Goal: Navigation & Orientation: Find specific page/section

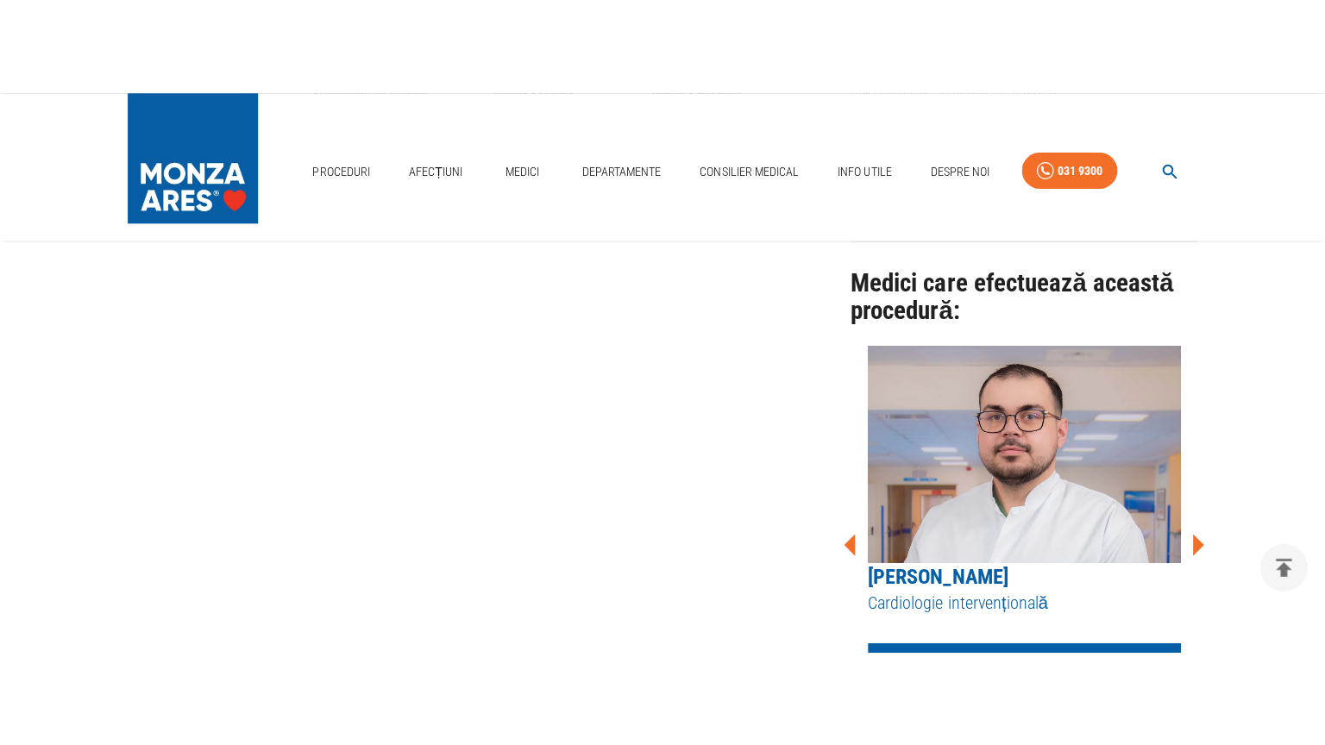
scroll to position [1466, 0]
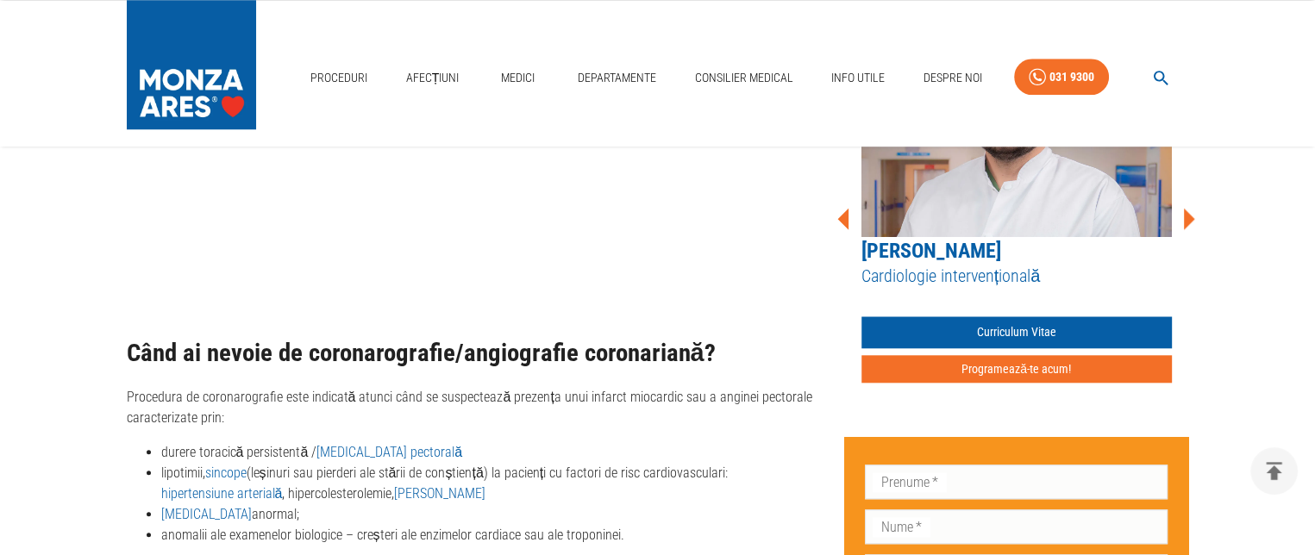
scroll to position [1639, 0]
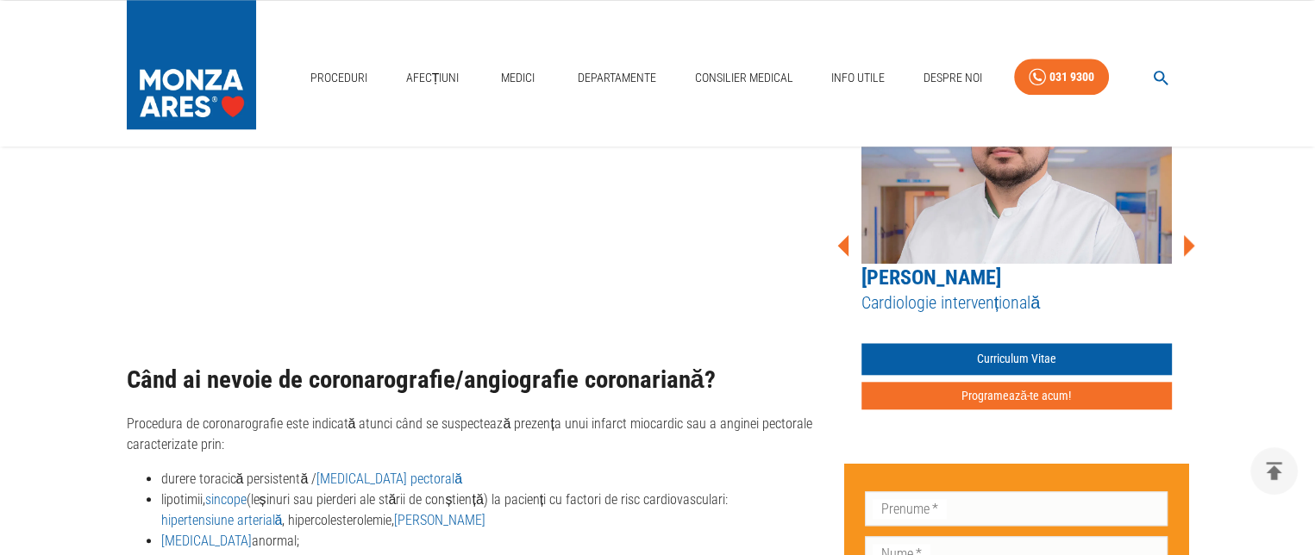
click at [1182, 228] on icon at bounding box center [1189, 246] width 52 height 52
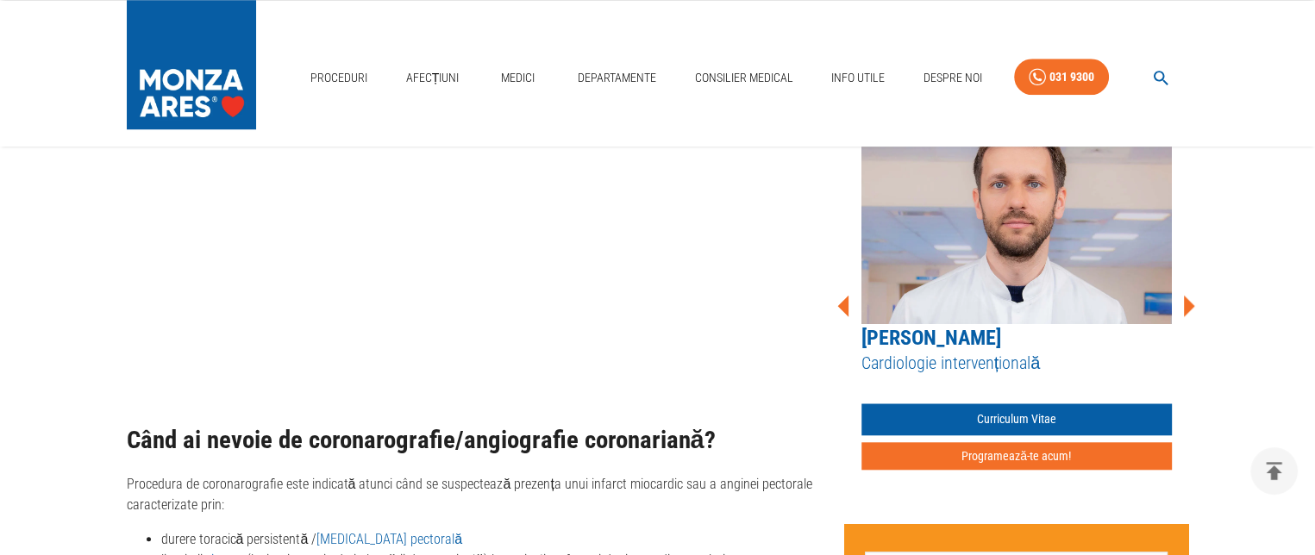
scroll to position [1553, 0]
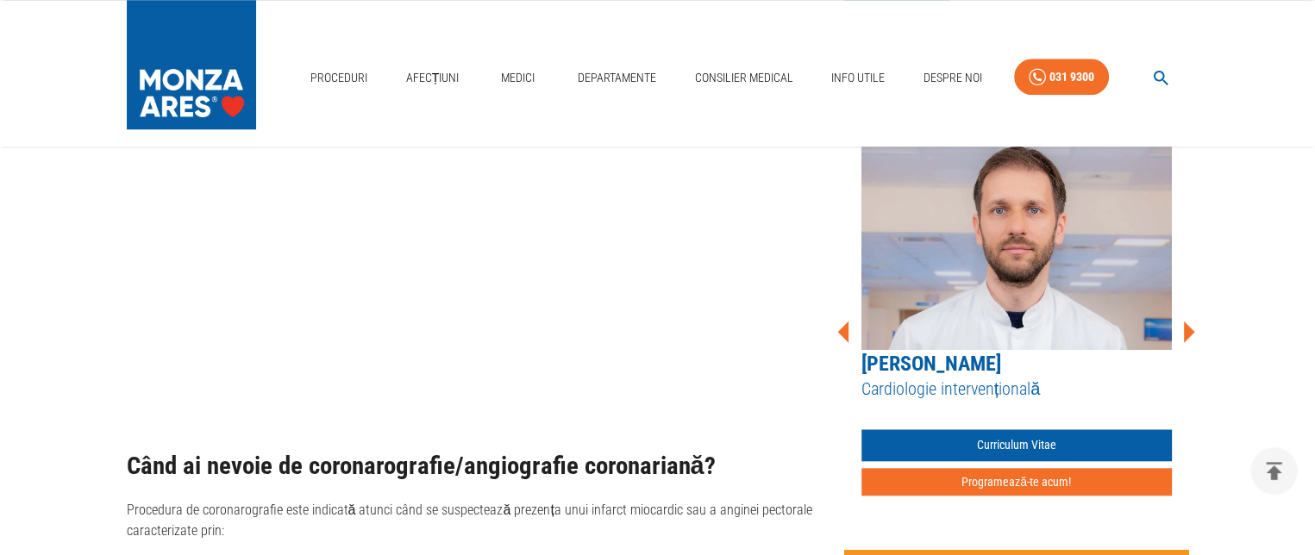
click at [1185, 321] on icon at bounding box center [1189, 332] width 11 height 22
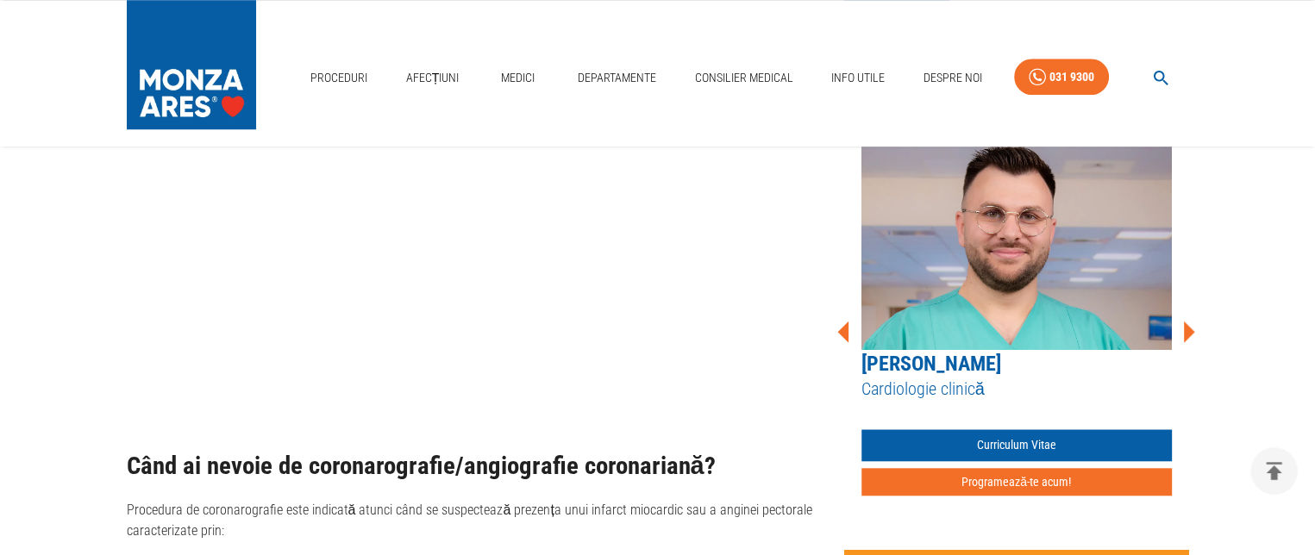
click at [1185, 321] on icon at bounding box center [1189, 332] width 11 height 22
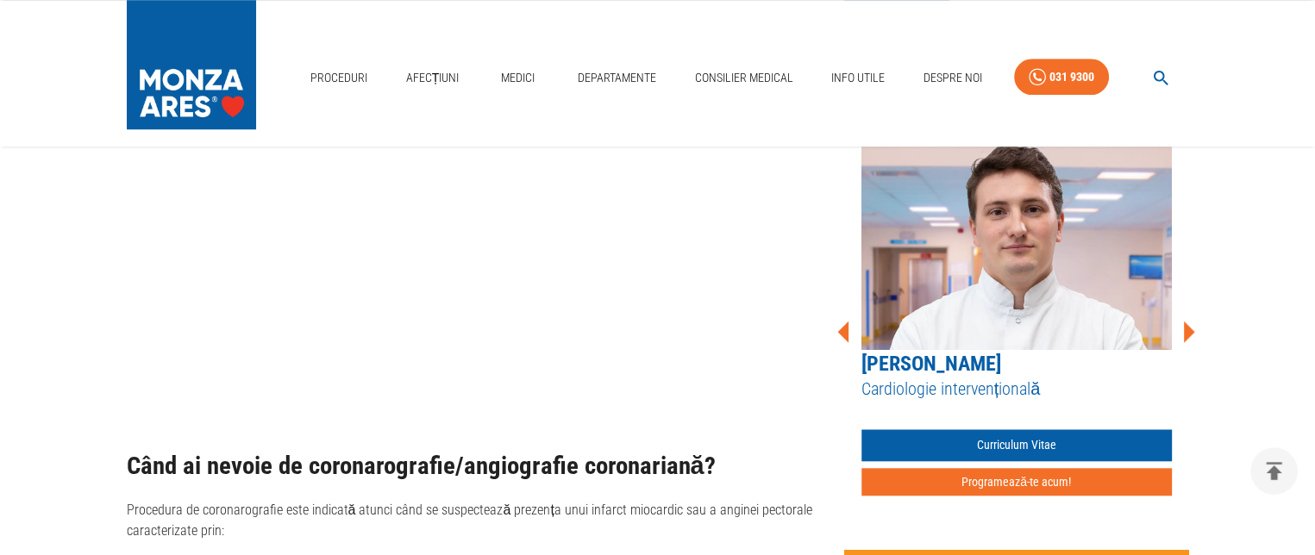
click at [1186, 321] on icon at bounding box center [1189, 332] width 11 height 22
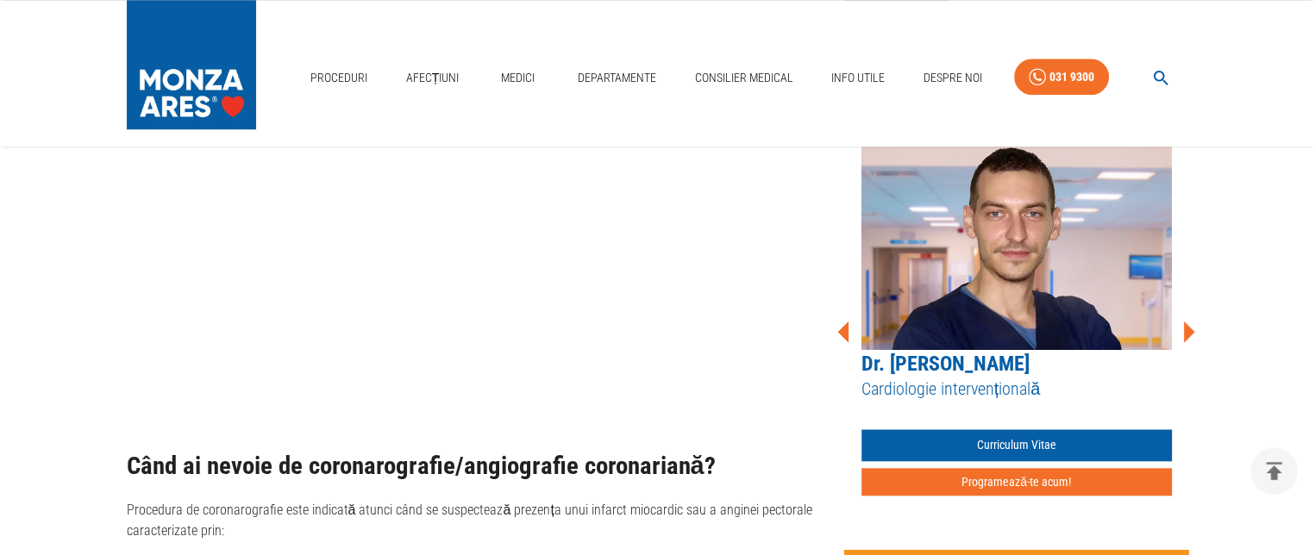
click at [1188, 321] on icon at bounding box center [1189, 332] width 11 height 22
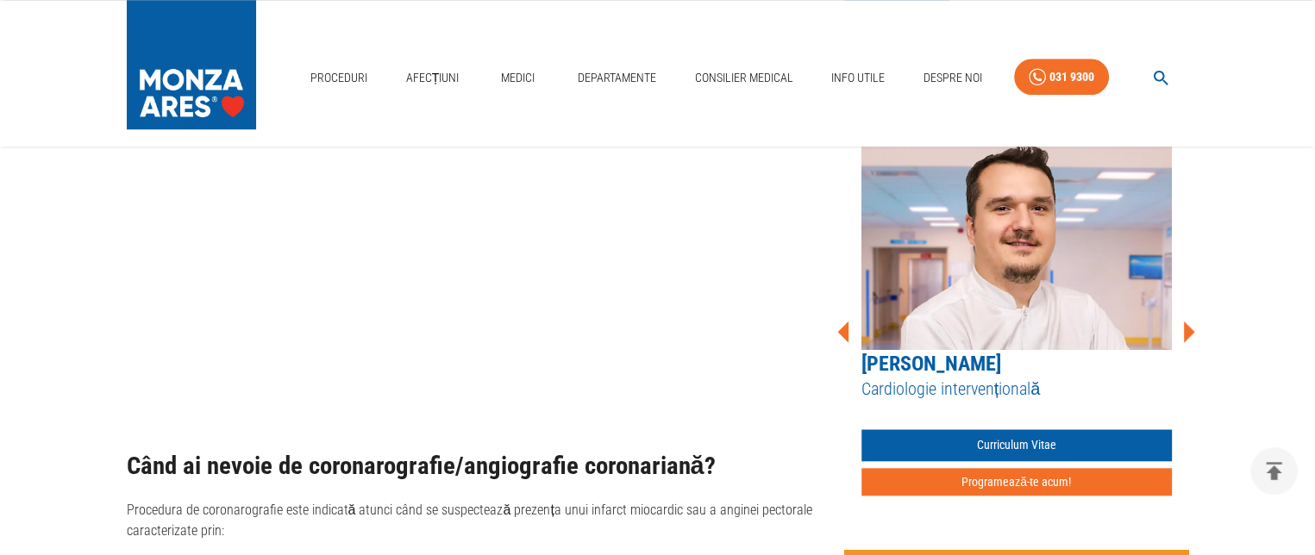
click at [1188, 321] on icon at bounding box center [1189, 332] width 11 height 22
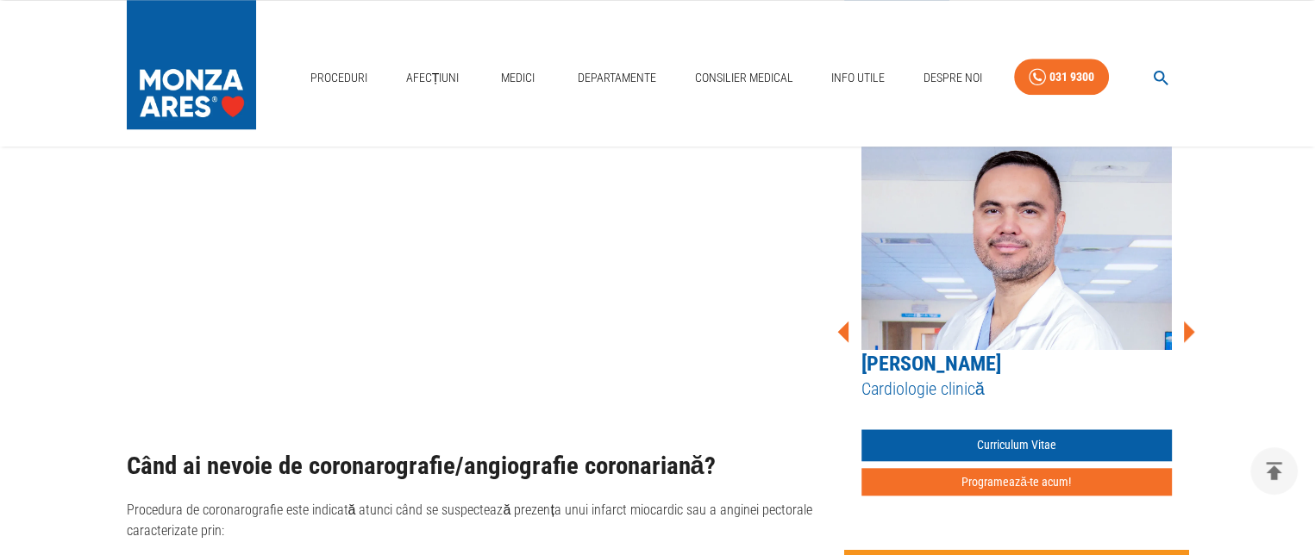
click at [1188, 321] on icon at bounding box center [1189, 332] width 11 height 22
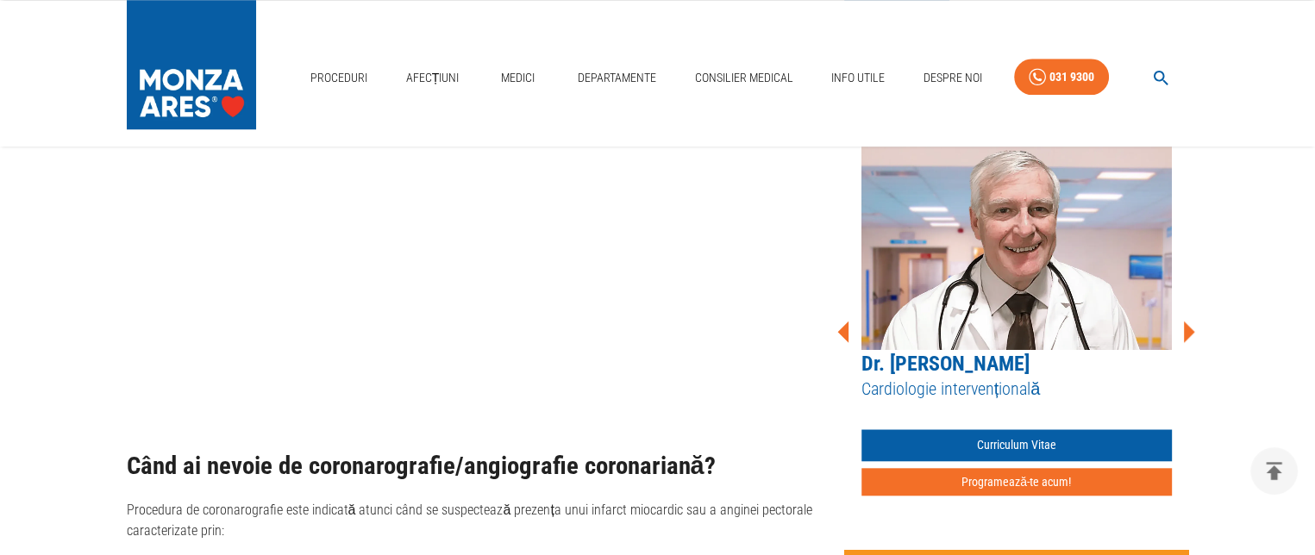
click at [1188, 309] on icon at bounding box center [1189, 332] width 52 height 52
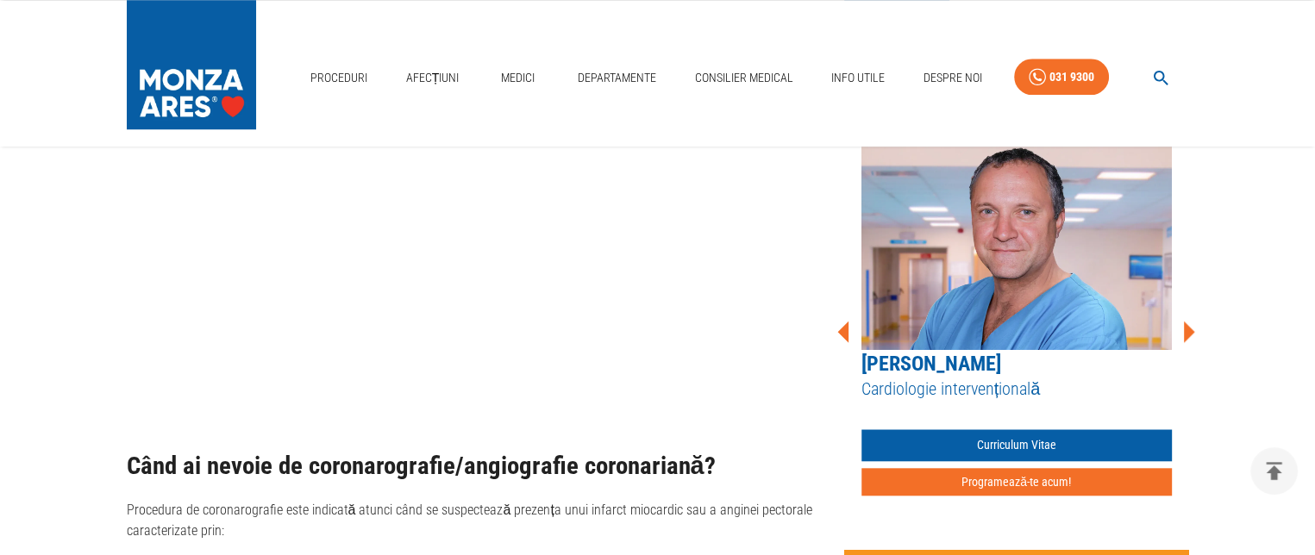
click at [1188, 310] on icon at bounding box center [1189, 332] width 52 height 52
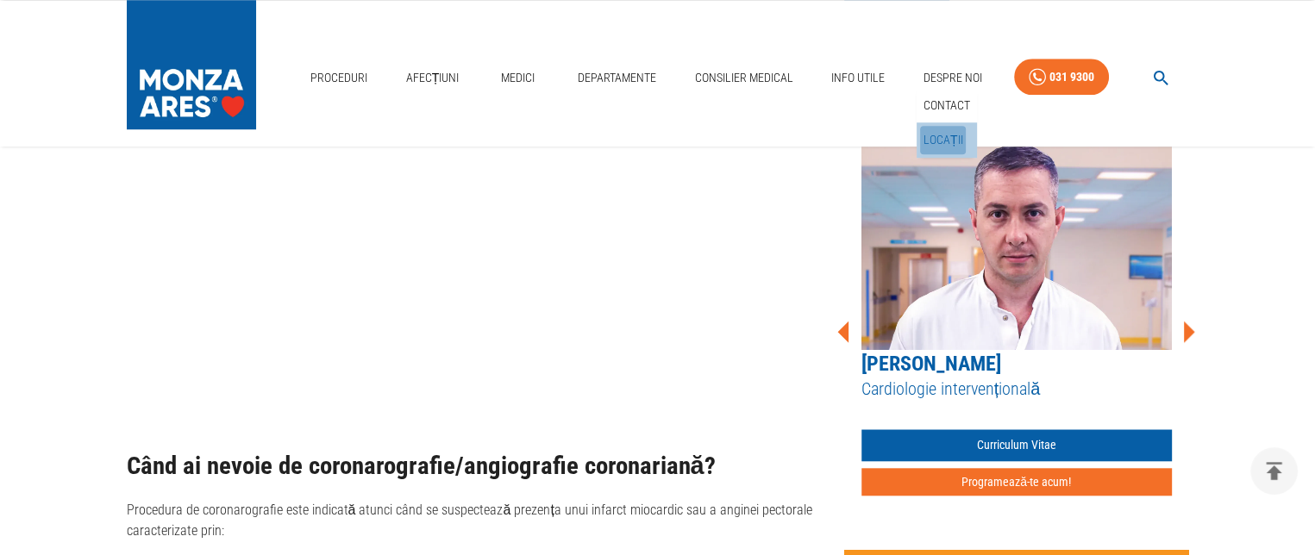
click at [949, 136] on link "Locații" at bounding box center [943, 140] width 47 height 28
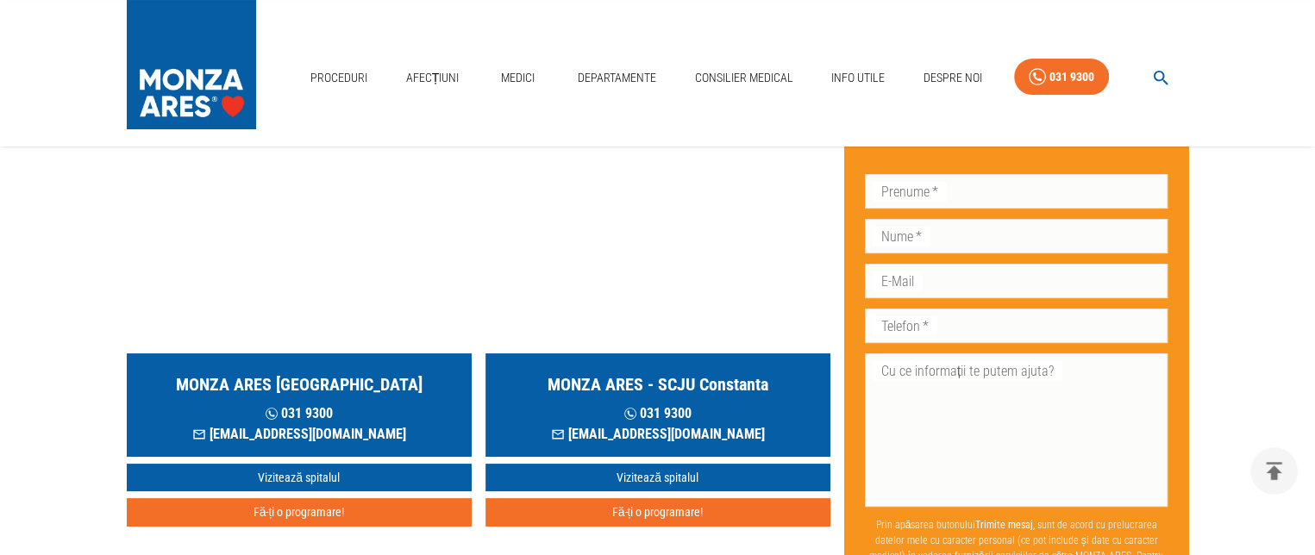
scroll to position [172, 0]
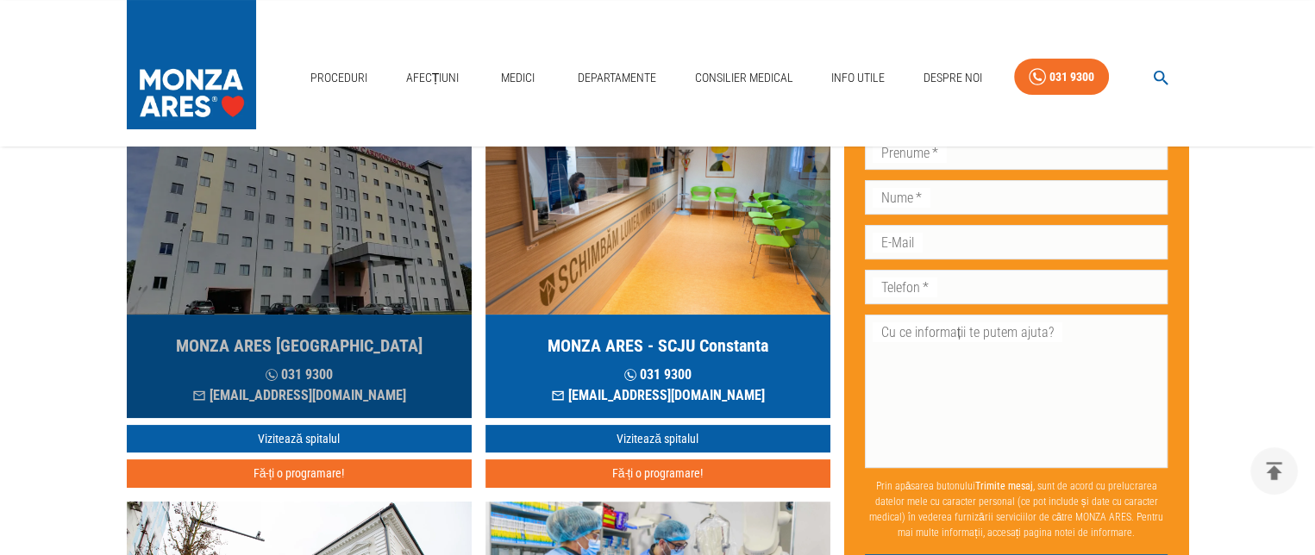
click at [293, 392] on p "contact@monza-ares.ro" at bounding box center [299, 395] width 214 height 21
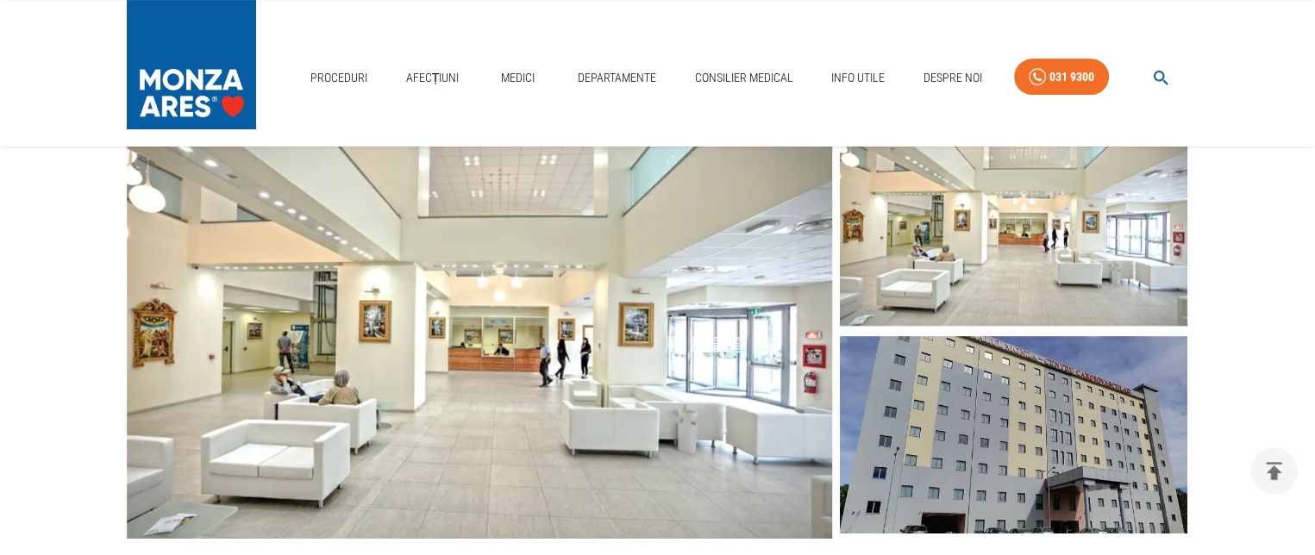
scroll to position [423, 0]
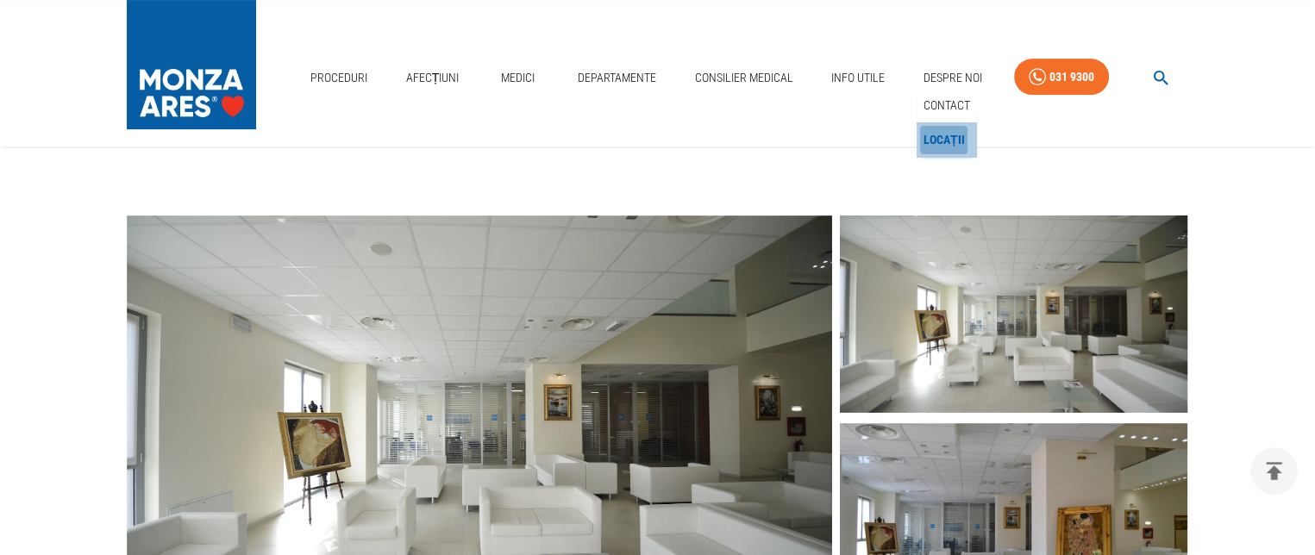
click at [944, 135] on link "Locații" at bounding box center [944, 140] width 48 height 28
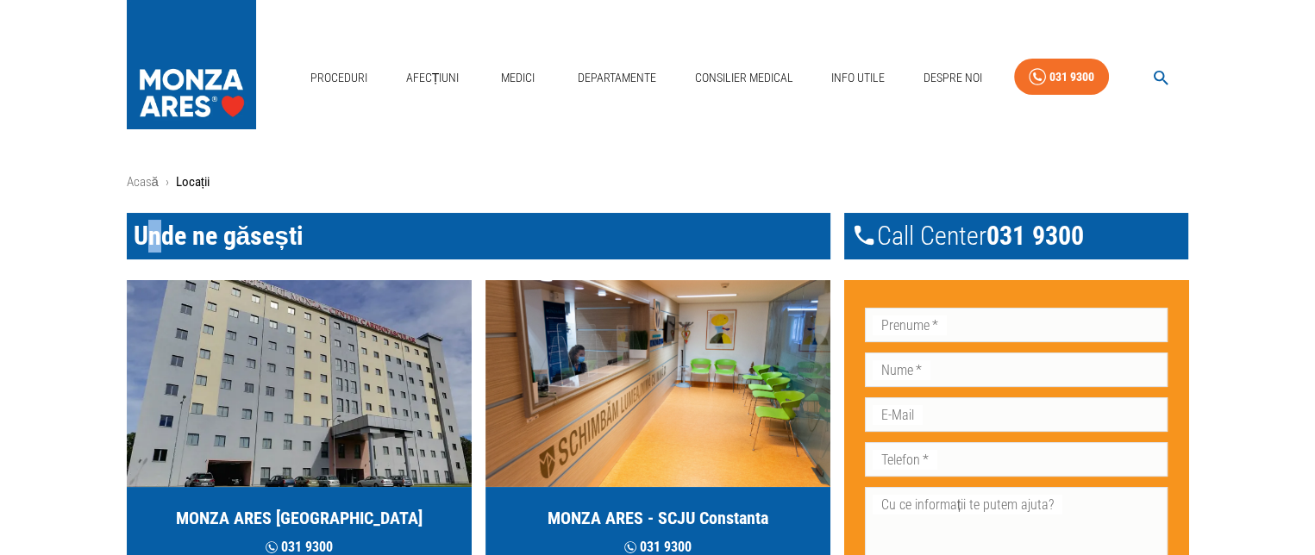
click at [155, 236] on span "Unde ne găsești" at bounding box center [219, 236] width 170 height 30
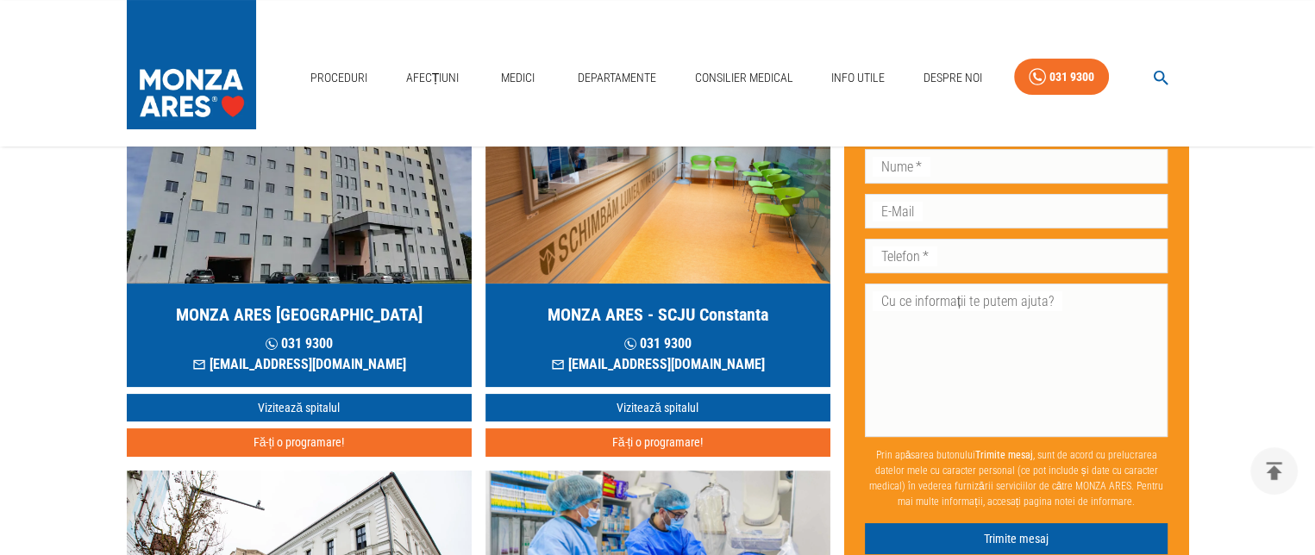
scroll to position [259, 0]
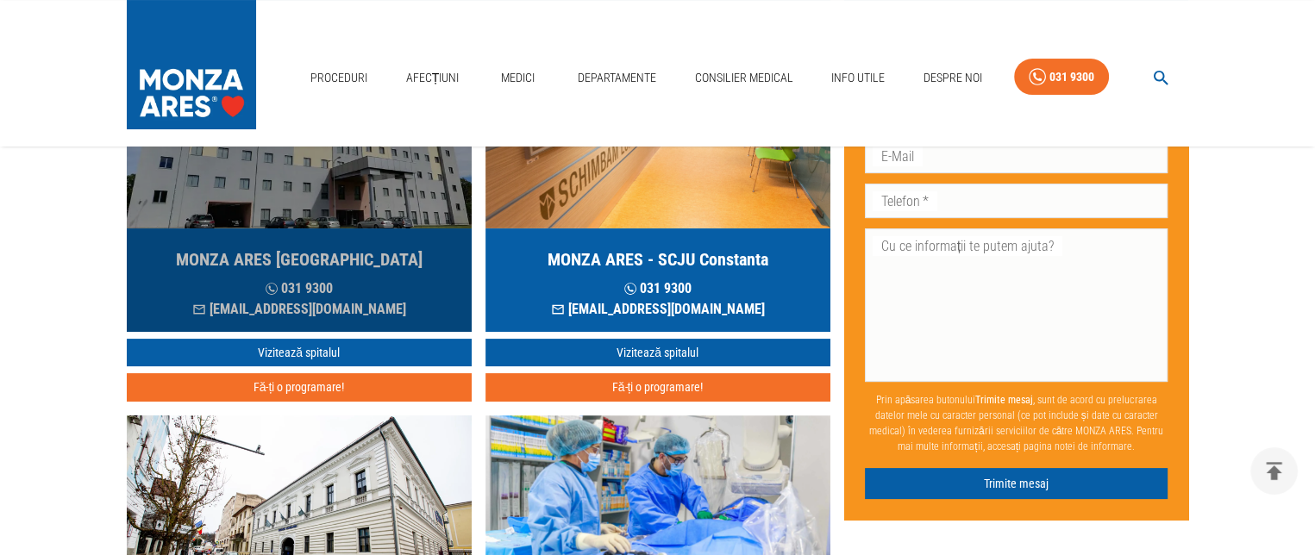
click at [330, 256] on h5 "MONZA ARES [GEOGRAPHIC_DATA]" at bounding box center [299, 260] width 247 height 24
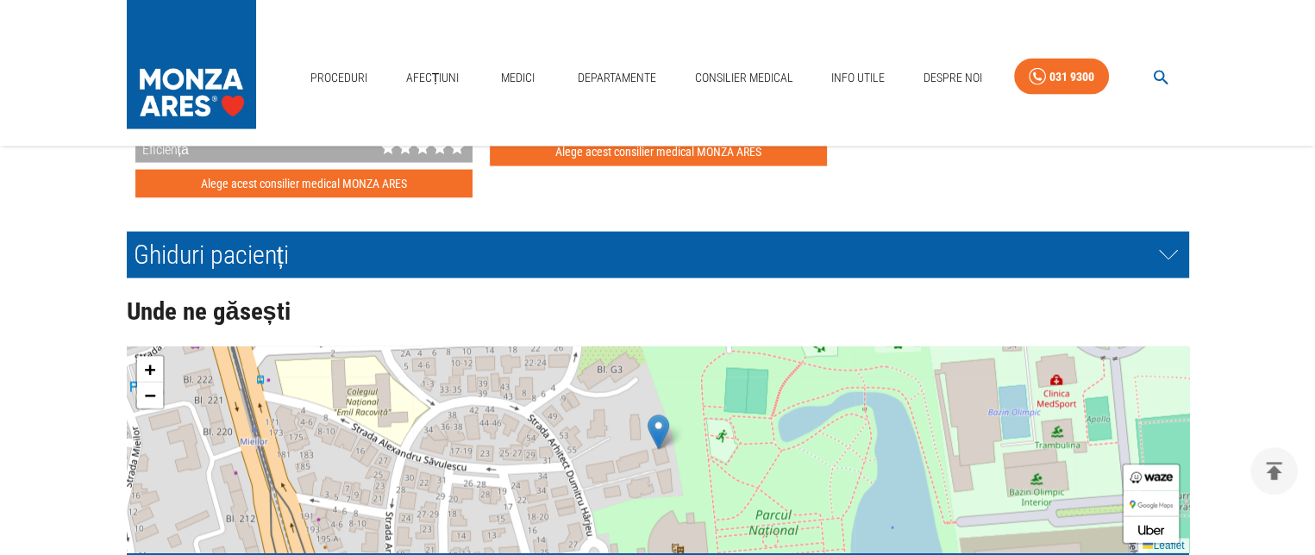
scroll to position [3708, 0]
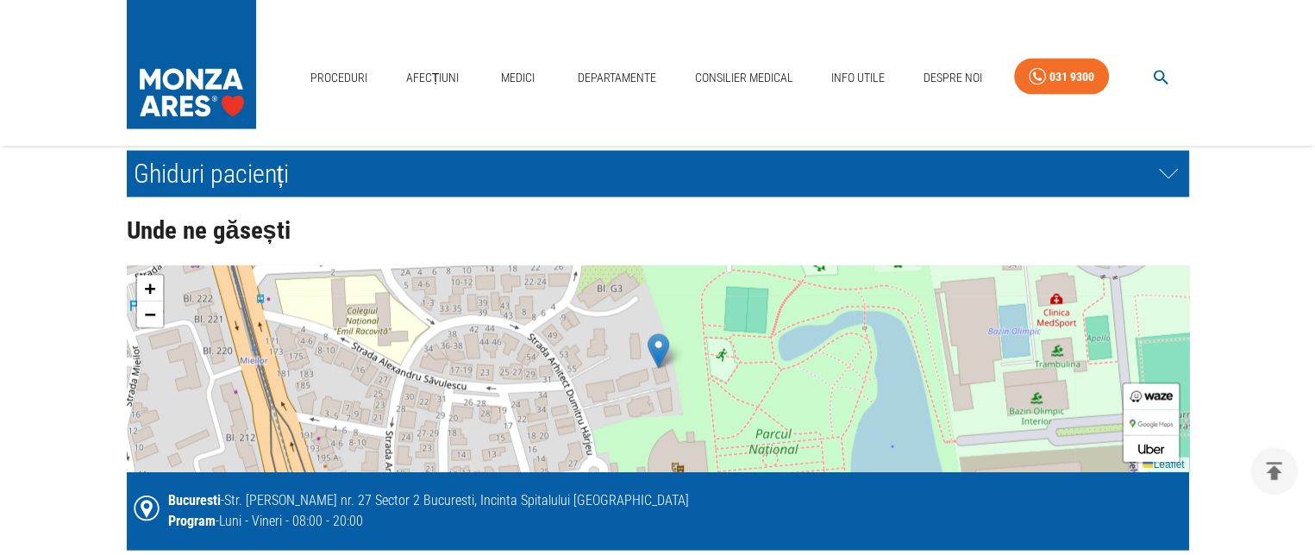
click at [142, 504] on icon at bounding box center [147, 509] width 12 height 18
click at [662, 357] on img at bounding box center [659, 351] width 22 height 35
click at [151, 282] on span "+" at bounding box center [149, 289] width 11 height 22
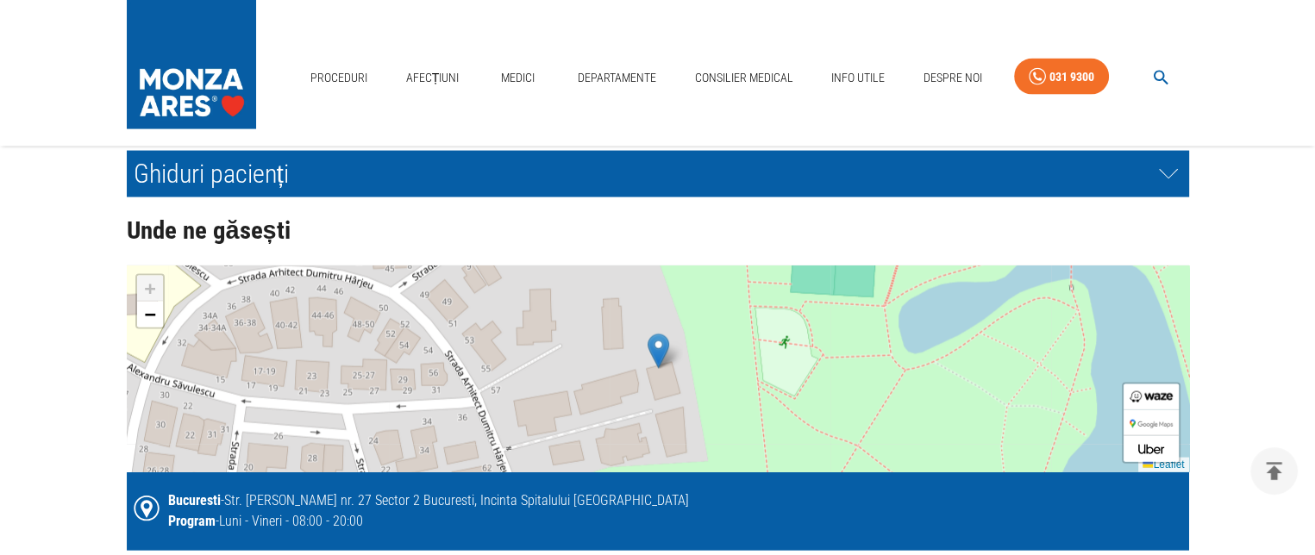
click at [151, 282] on span "+" at bounding box center [149, 289] width 11 height 22
click at [655, 358] on img at bounding box center [659, 351] width 22 height 35
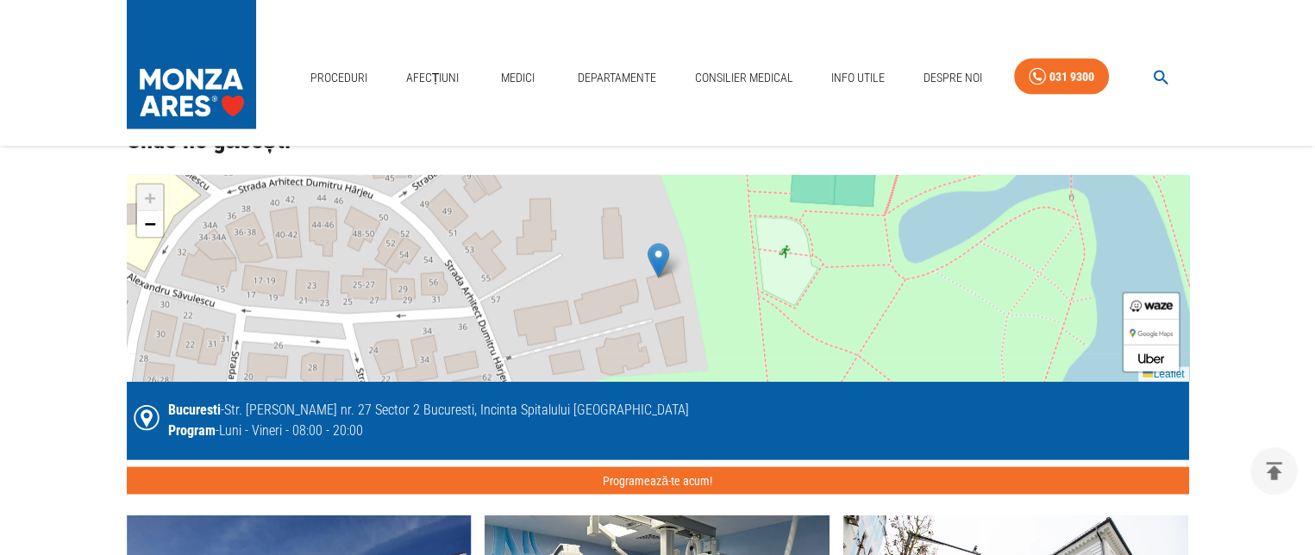
scroll to position [3795, 0]
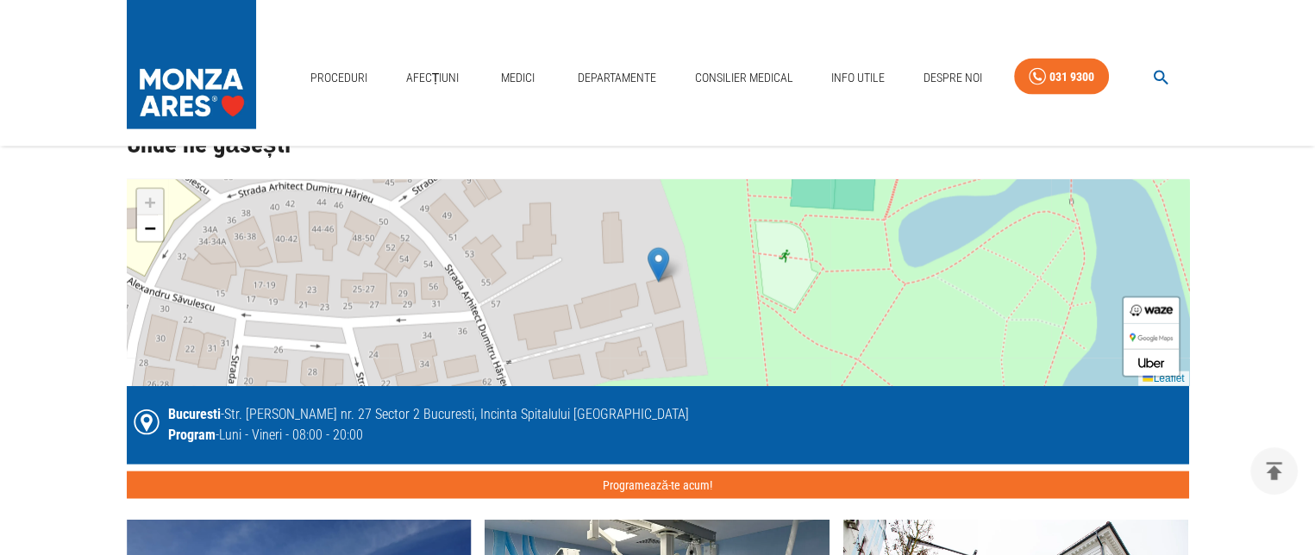
click at [433, 314] on div "+ − Leaflet" at bounding box center [658, 282] width 1062 height 207
click at [146, 220] on span "−" at bounding box center [149, 228] width 11 height 22
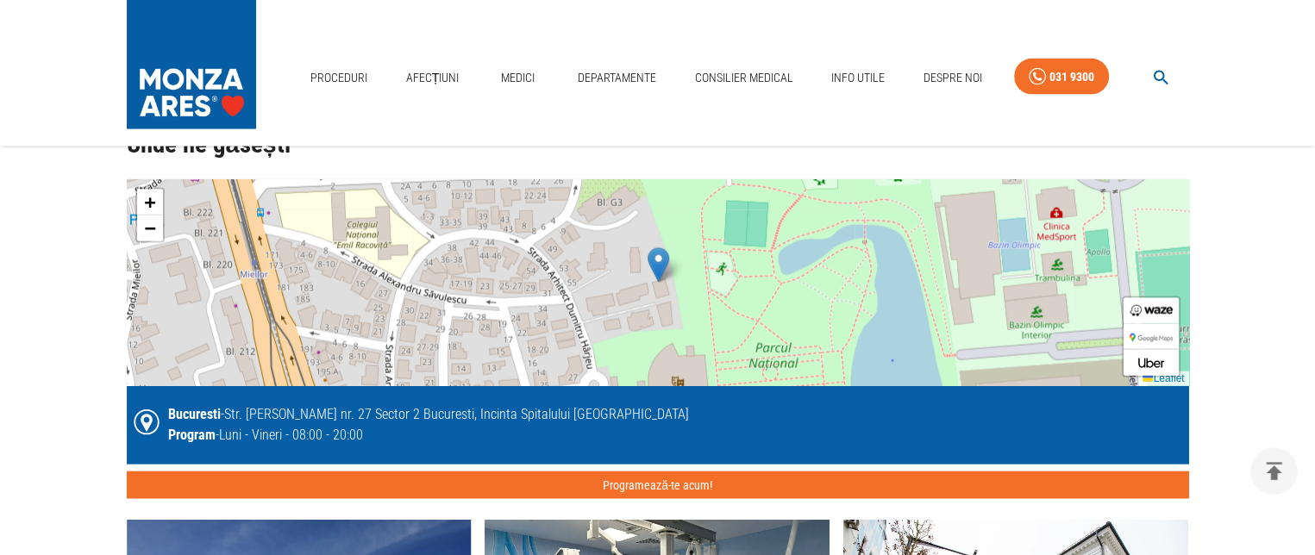
click at [268, 294] on div "+ − Leaflet" at bounding box center [658, 282] width 1062 height 207
click at [166, 320] on div "+ − Leaflet" at bounding box center [658, 282] width 1062 height 207
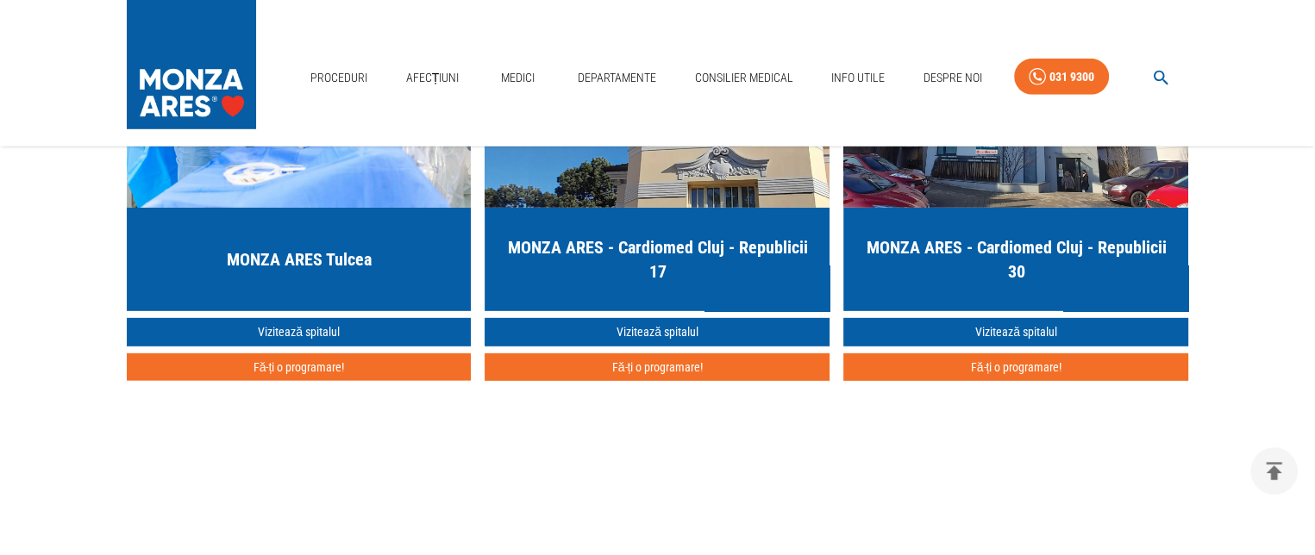
scroll to position [5100, 0]
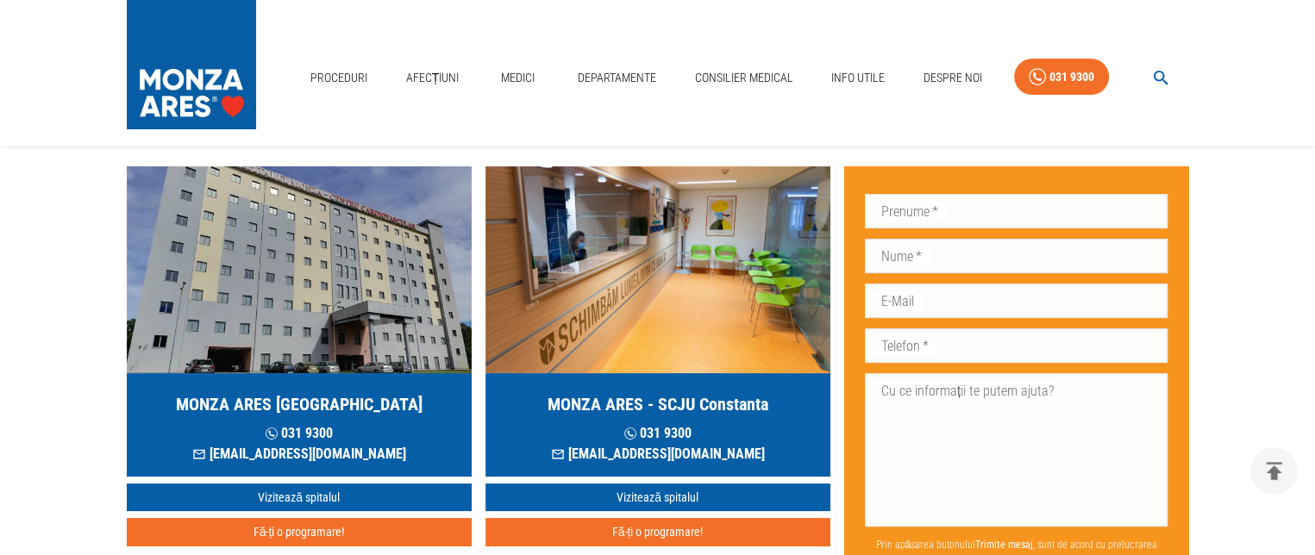
scroll to position [86, 0]
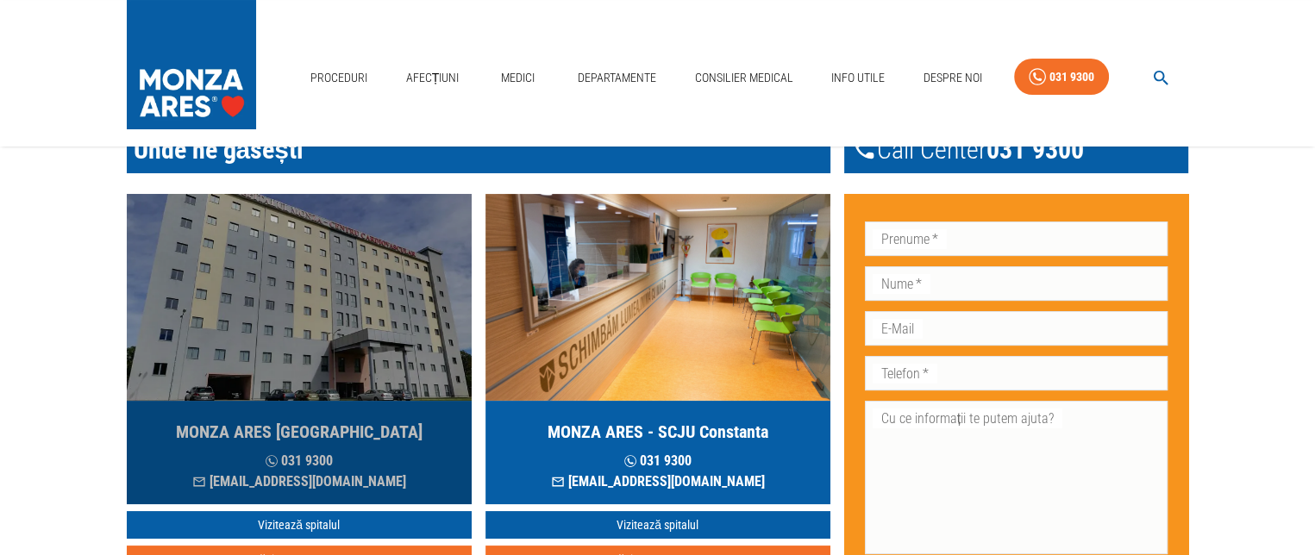
click at [304, 298] on img "button" at bounding box center [299, 297] width 345 height 207
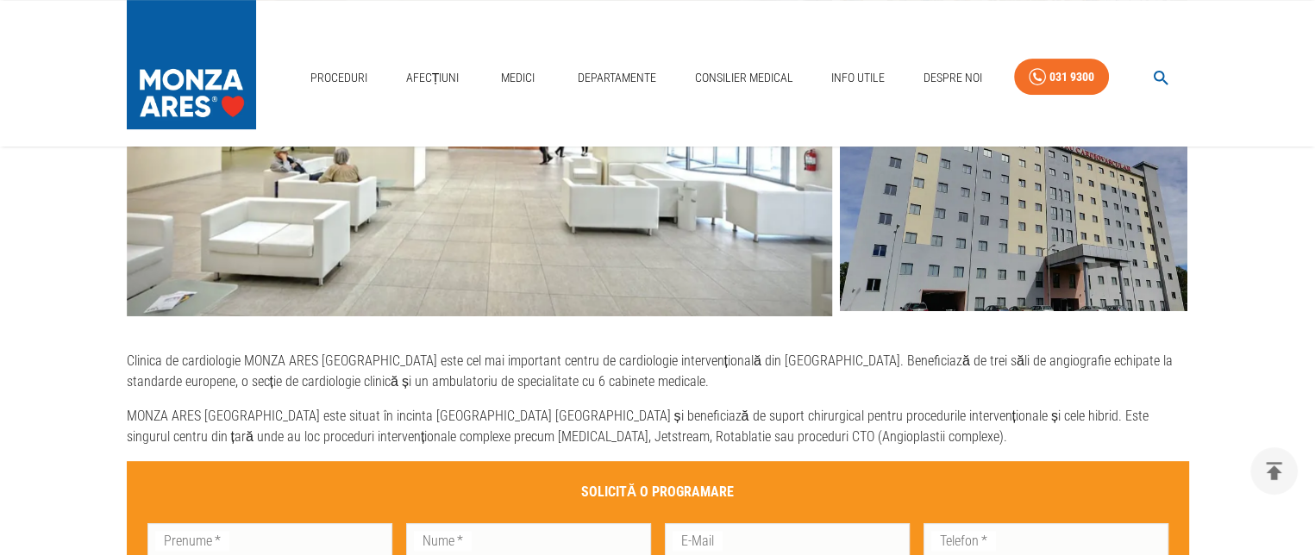
scroll to position [690, 0]
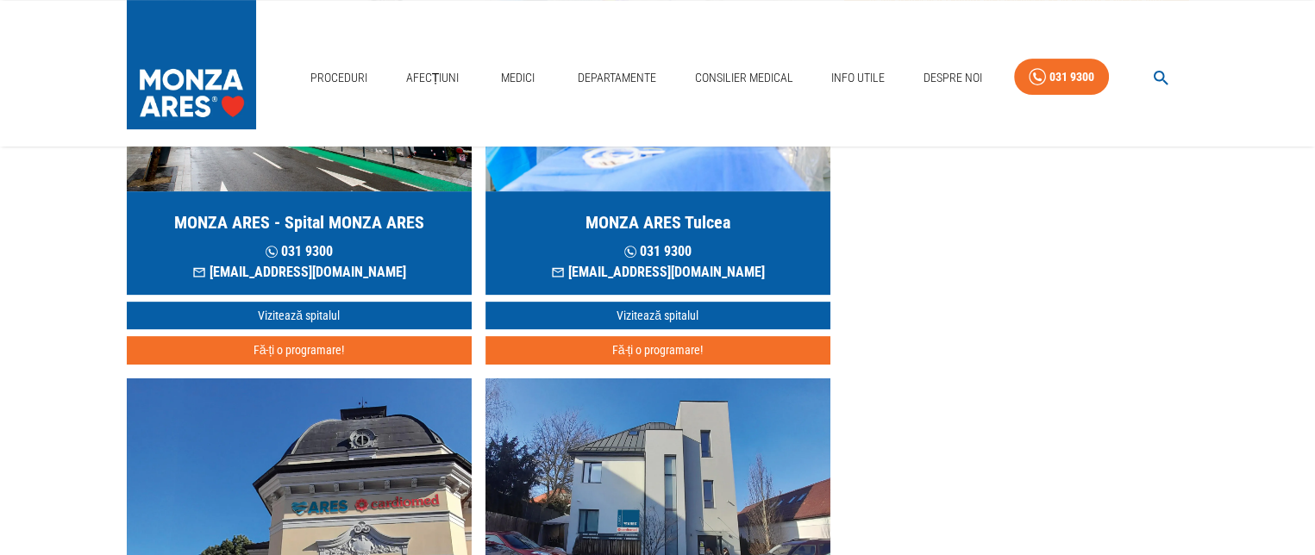
scroll to position [86, 0]
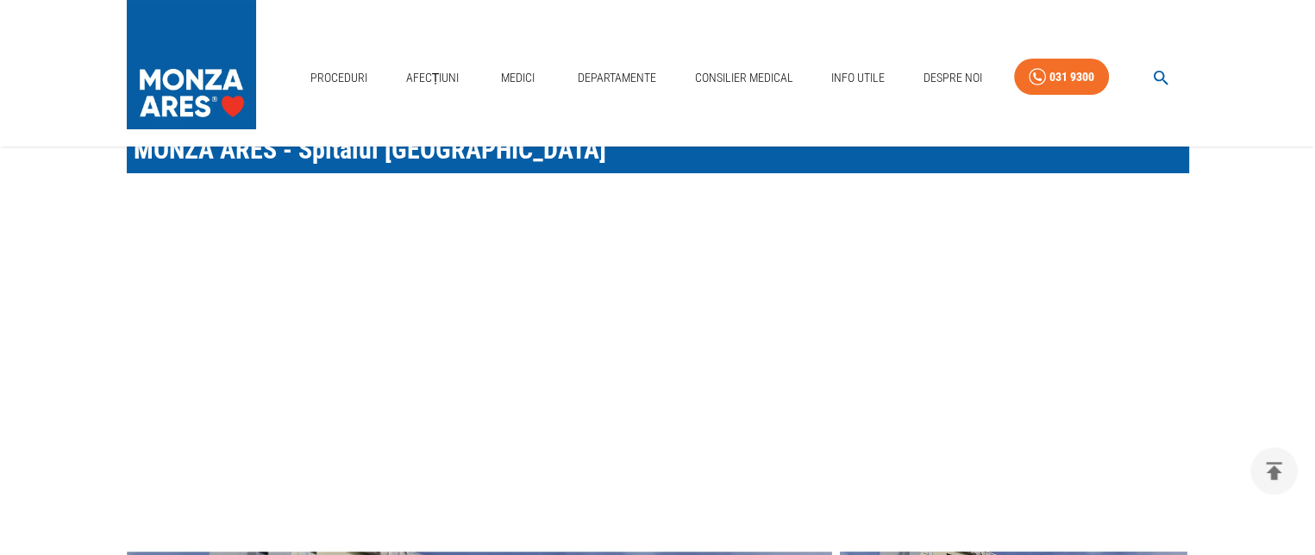
scroll to position [423, 0]
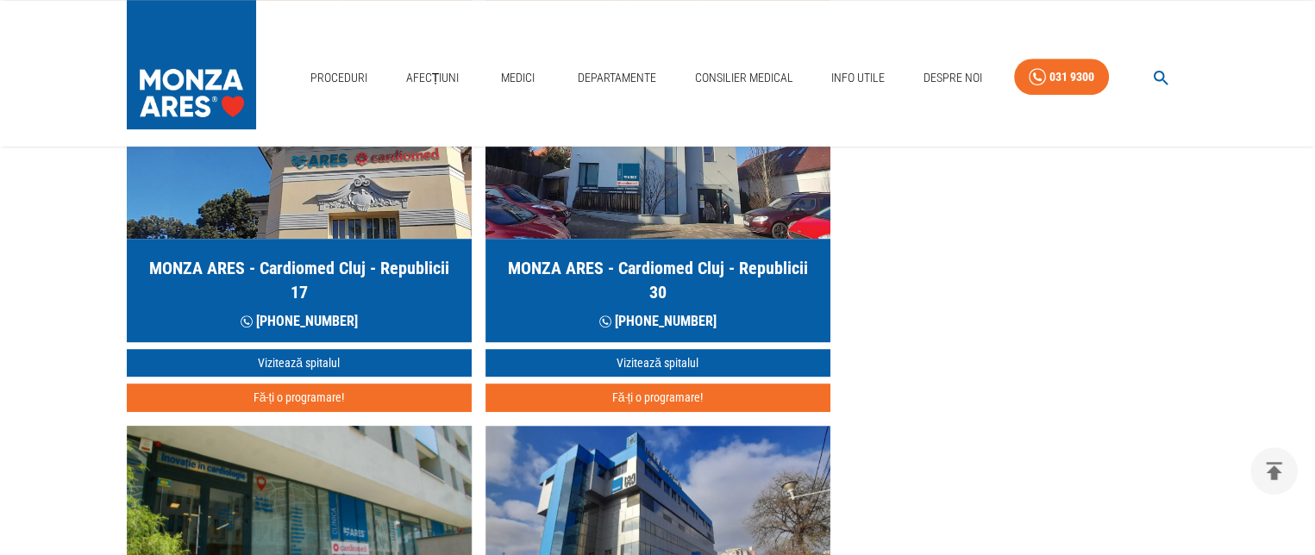
scroll to position [1035, 0]
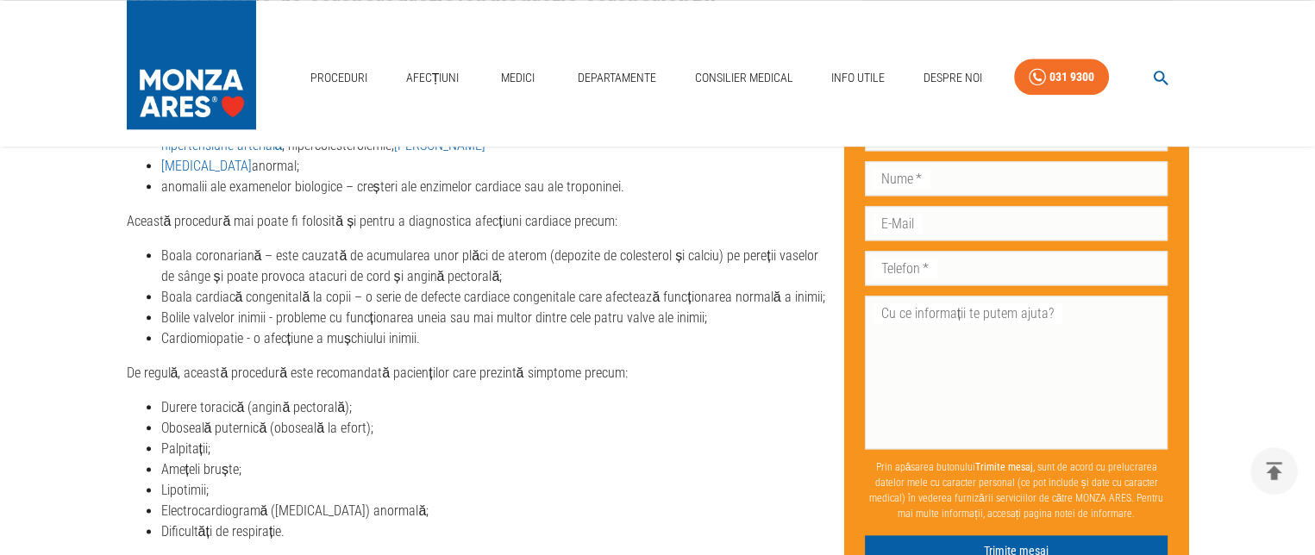
scroll to position [1984, 0]
